Goal: Task Accomplishment & Management: Use online tool/utility

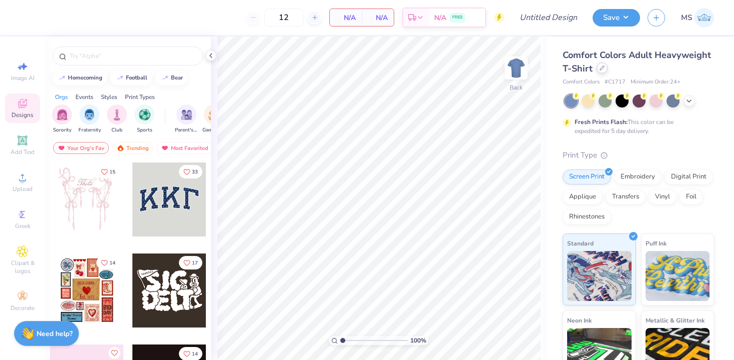
click at [600, 66] on icon at bounding box center [602, 67] width 5 height 5
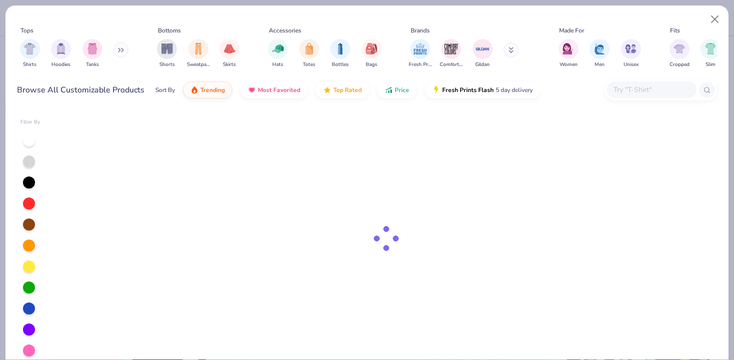
click at [615, 85] on input "text" at bounding box center [651, 89] width 77 height 11
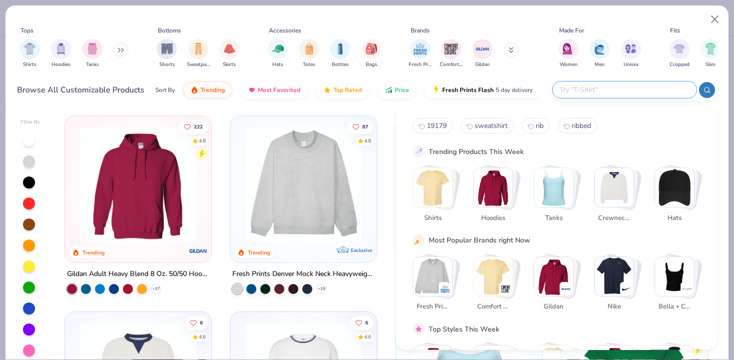
type input "y"
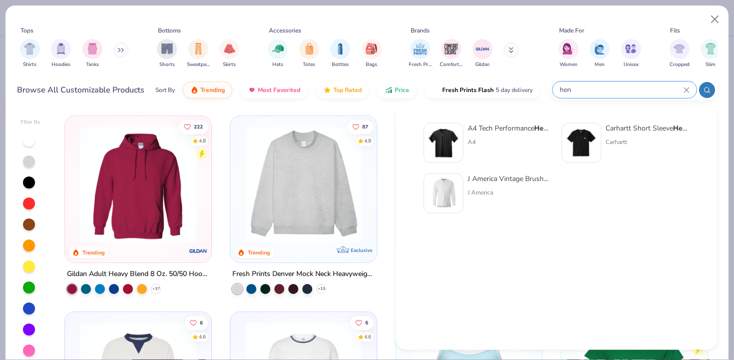
type input "hen"
click at [513, 136] on div "A4 Tech Performance Hen ley A4" at bounding box center [510, 143] width 84 height 40
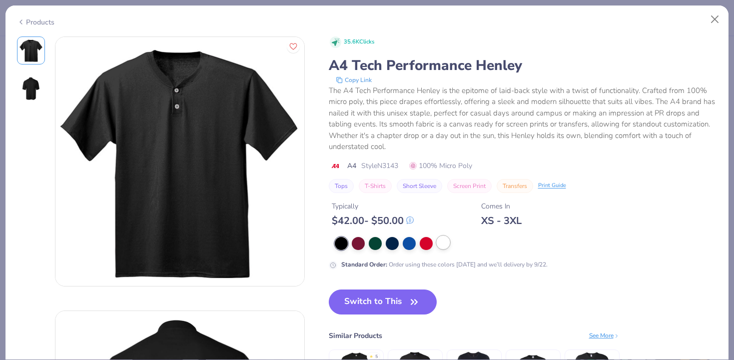
click at [442, 238] on div at bounding box center [443, 242] width 13 height 13
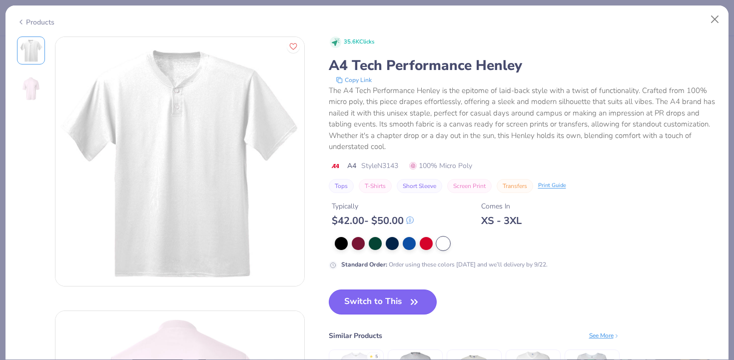
click at [426, 305] on button "Switch to This" at bounding box center [383, 301] width 108 height 25
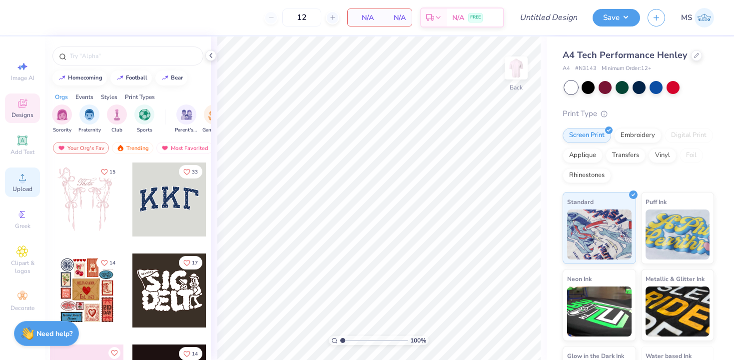
click at [29, 179] on div "Upload" at bounding box center [22, 181] width 35 height 29
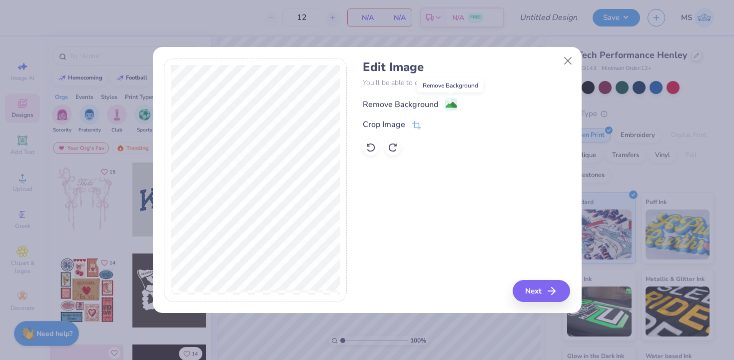
click at [449, 103] on image at bounding box center [451, 104] width 11 height 11
click at [537, 288] on button "Next" at bounding box center [542, 291] width 57 height 22
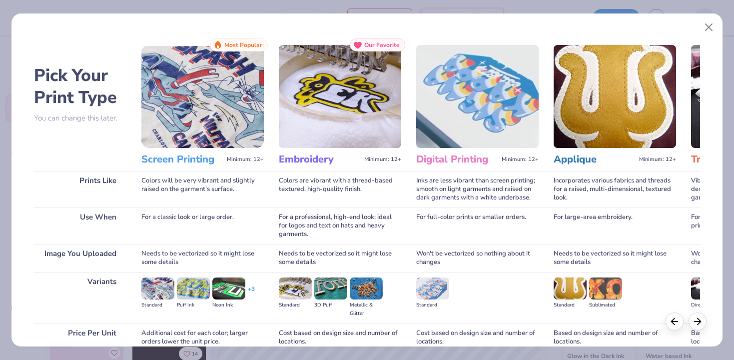
scroll to position [88, 0]
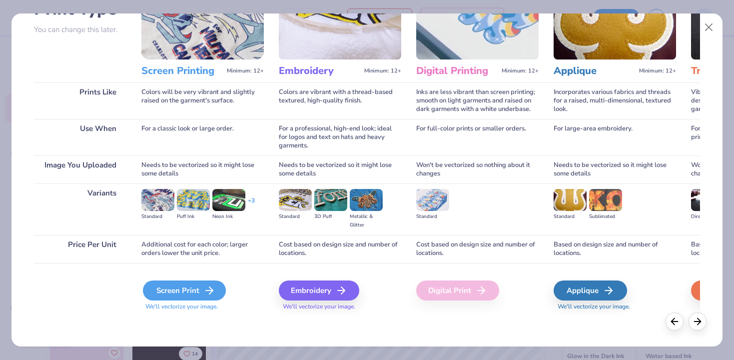
click at [202, 285] on div "Screen Print" at bounding box center [184, 290] width 83 height 20
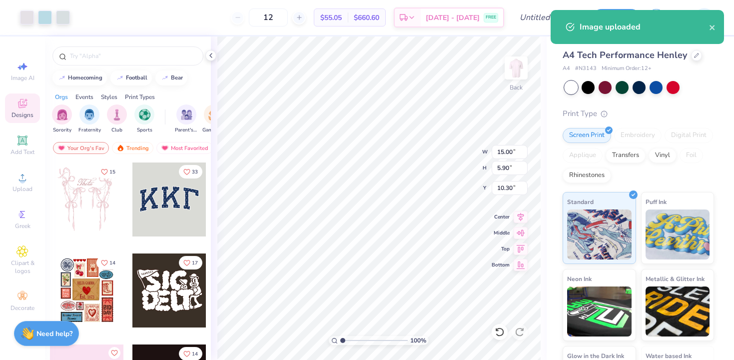
type input "3.00"
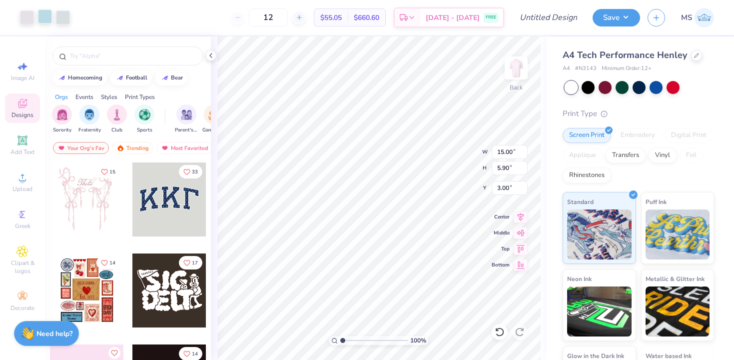
click at [44, 18] on div at bounding box center [45, 16] width 14 height 14
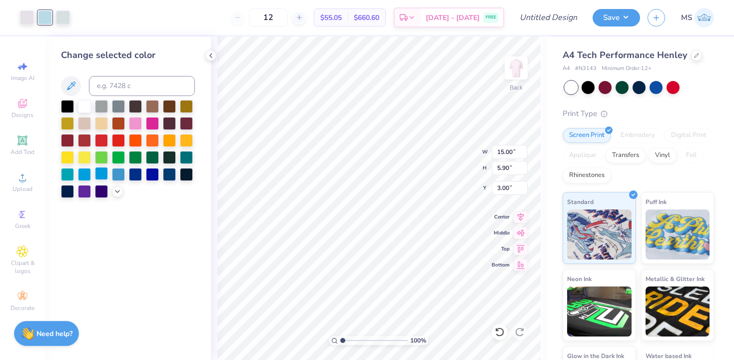
click at [98, 176] on div at bounding box center [101, 173] width 13 height 13
click at [63, 18] on div at bounding box center [63, 16] width 14 height 14
click at [99, 169] on div at bounding box center [101, 173] width 13 height 13
click at [26, 20] on div at bounding box center [27, 16] width 14 height 14
click at [101, 173] on div at bounding box center [101, 173] width 13 height 13
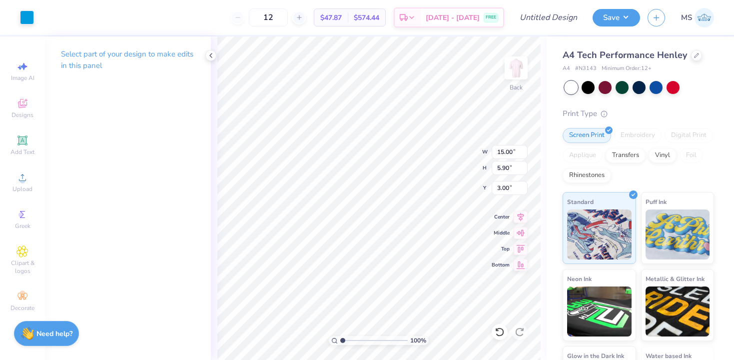
type input "4.24"
click at [501, 332] on icon at bounding box center [500, 332] width 10 height 10
click at [447, 141] on div "100 % Back W 2.24 2.24 " H 2.43 2.43 " Y 6.60 6.60 " Center Middle Top Bottom" at bounding box center [379, 197] width 336 height 323
click at [498, 329] on icon at bounding box center [499, 331] width 8 height 9
click at [504, 328] on icon at bounding box center [500, 332] width 10 height 10
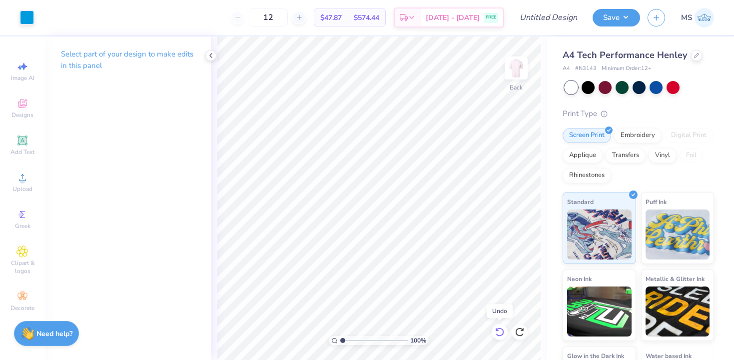
click at [504, 328] on icon at bounding box center [500, 332] width 10 height 10
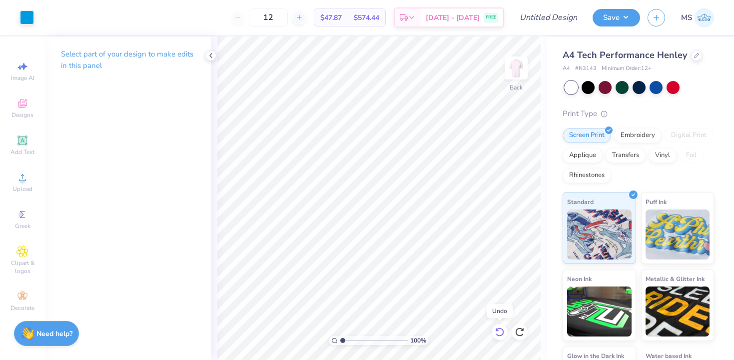
click at [504, 328] on icon at bounding box center [500, 332] width 10 height 10
click at [522, 330] on icon at bounding box center [522, 329] width 2 height 2
click at [613, 15] on button "Save" at bounding box center [616, 15] width 47 height 17
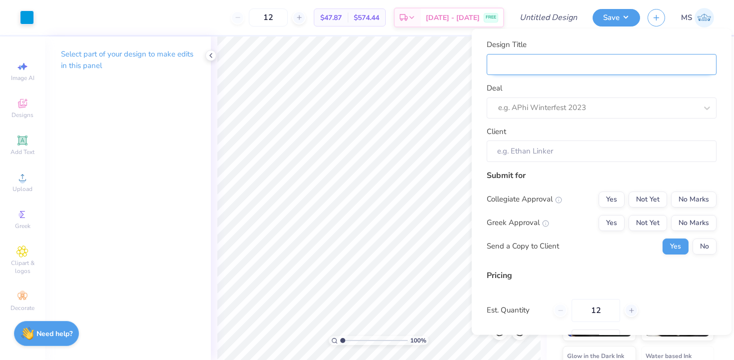
click at [602, 60] on input "Design Title" at bounding box center [602, 63] width 230 height 21
type input "a"
type input "ad"
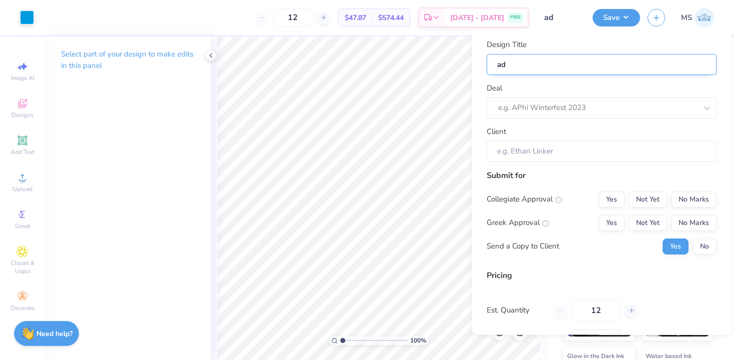
type input "adp"
type input "adpi"
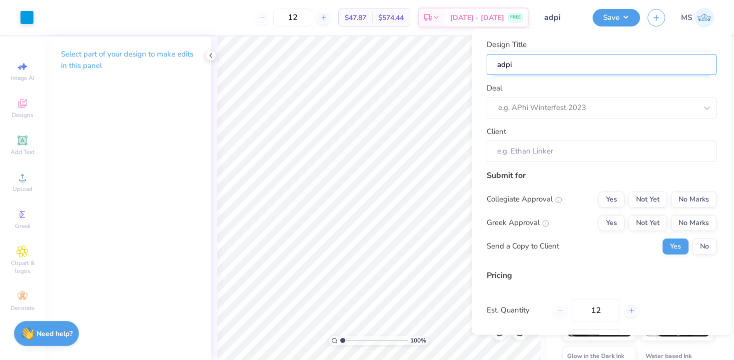
type input "adpi"
type input "adpi p"
type input "adpi pi"
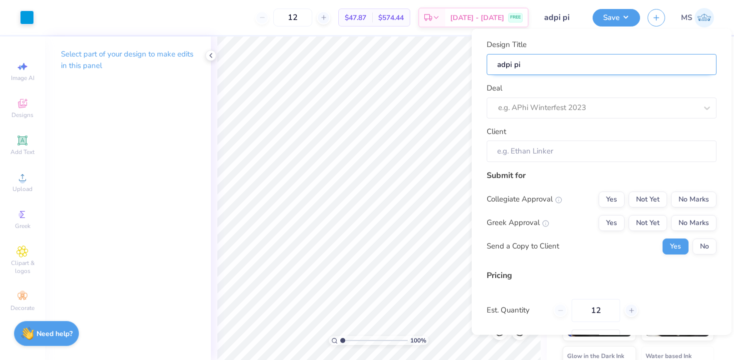
type input "adpi pip"
type input "adpi pipo"
type input "adpi pipom"
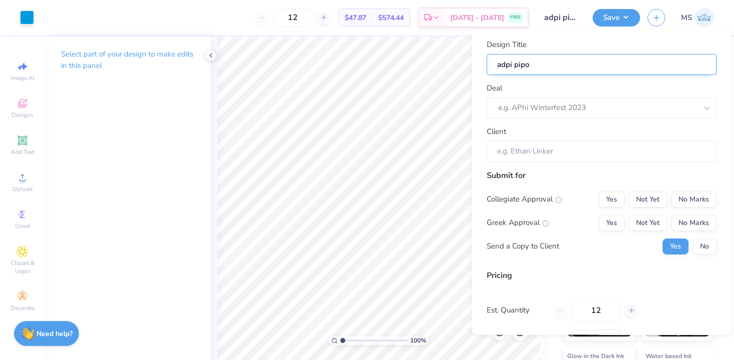
type input "adpi pipom"
type input "adpi pipomp"
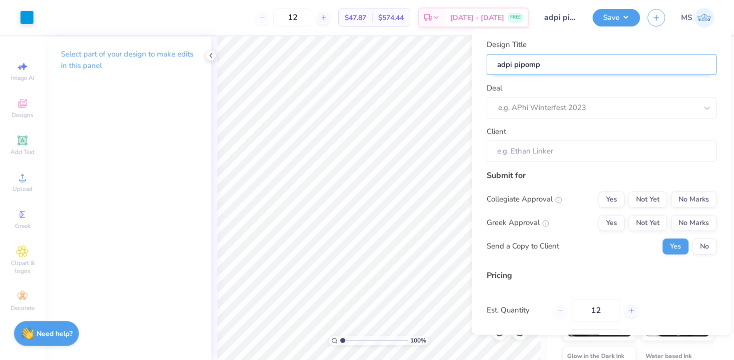
type input "adpi pipomp h"
type input "adpi pipomp he"
type input "adpi pipomp hen"
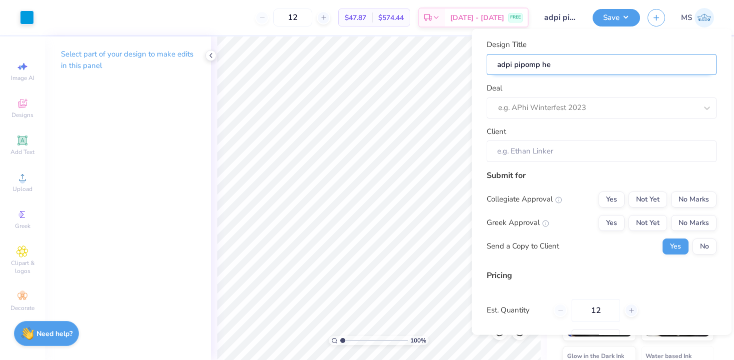
type input "adpi pipomp hen"
type input "adpi pipomp henl"
type input "adpi pipomp henle"
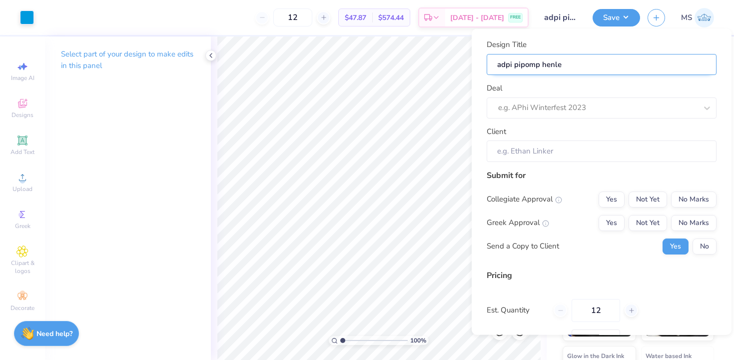
type input "adpi pipomp [PERSON_NAME]"
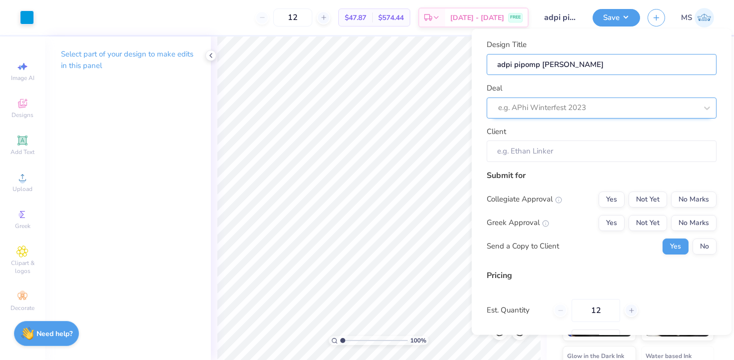
type input "adpi pipomp [PERSON_NAME]"
click at [606, 108] on div at bounding box center [597, 107] width 199 height 13
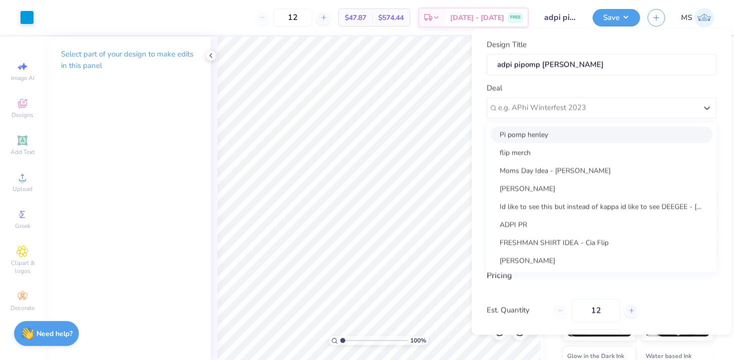
click at [591, 131] on div "Pi pomp henley" at bounding box center [602, 134] width 222 height 16
type input "Cat [PERSON_NAME]"
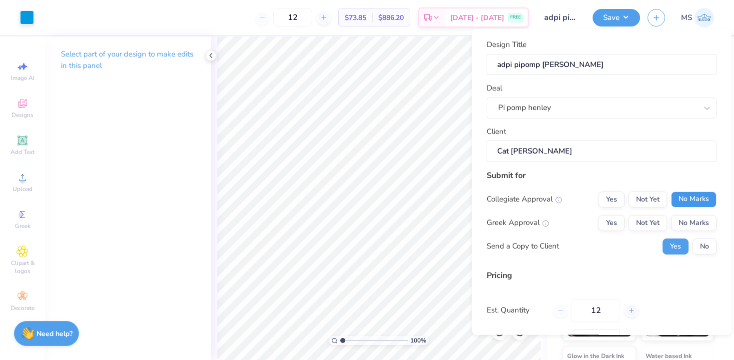
click at [685, 202] on button "No Marks" at bounding box center [693, 199] width 45 height 16
click at [621, 196] on button "Yes" at bounding box center [612, 199] width 26 height 16
click at [620, 217] on button "Yes" at bounding box center [612, 222] width 26 height 16
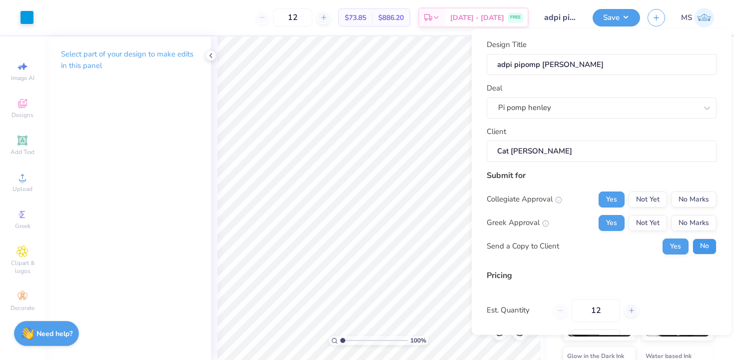
click at [698, 247] on button "No" at bounding box center [705, 246] width 24 height 16
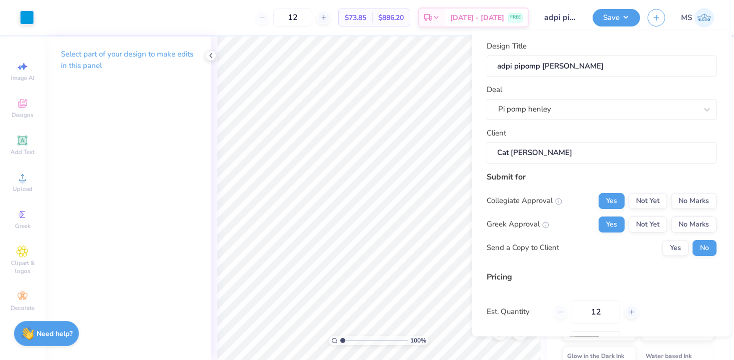
scroll to position [75, 0]
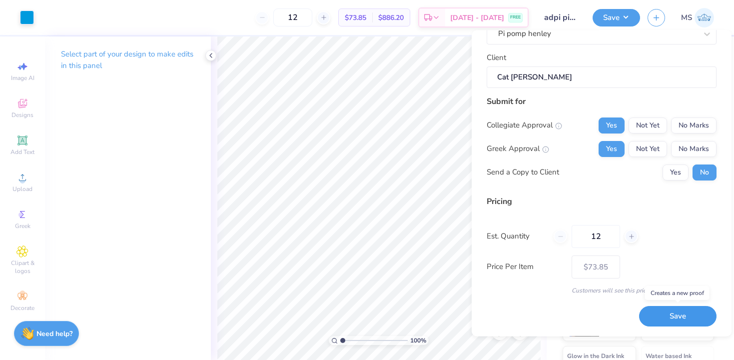
click at [661, 314] on button "Save" at bounding box center [677, 316] width 77 height 20
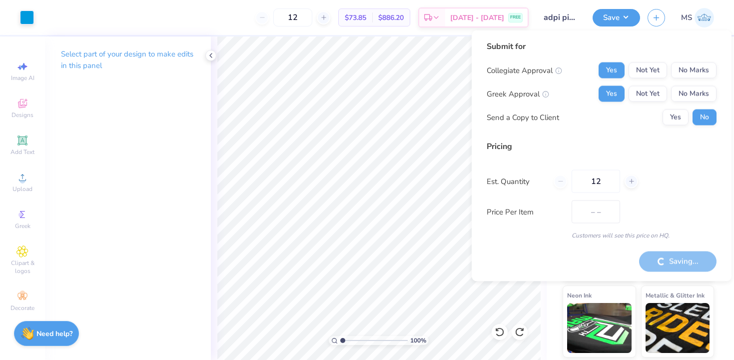
type input "$47.87"
